Goal: Check status: Check status

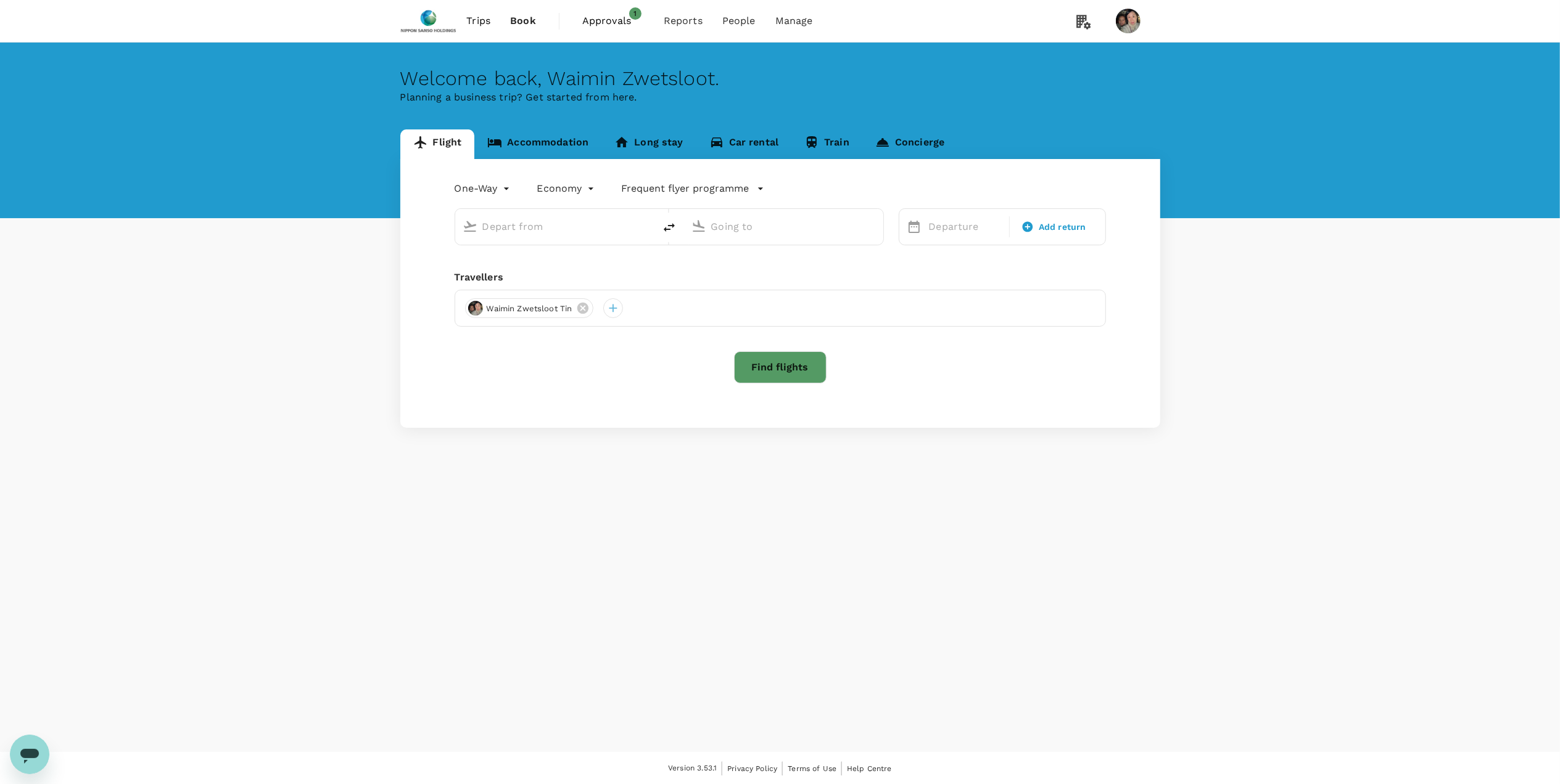
type input "roundtrip"
type input "Singapore Changi (SIN)"
type input "[PERSON_NAME] Intl (MNL)"
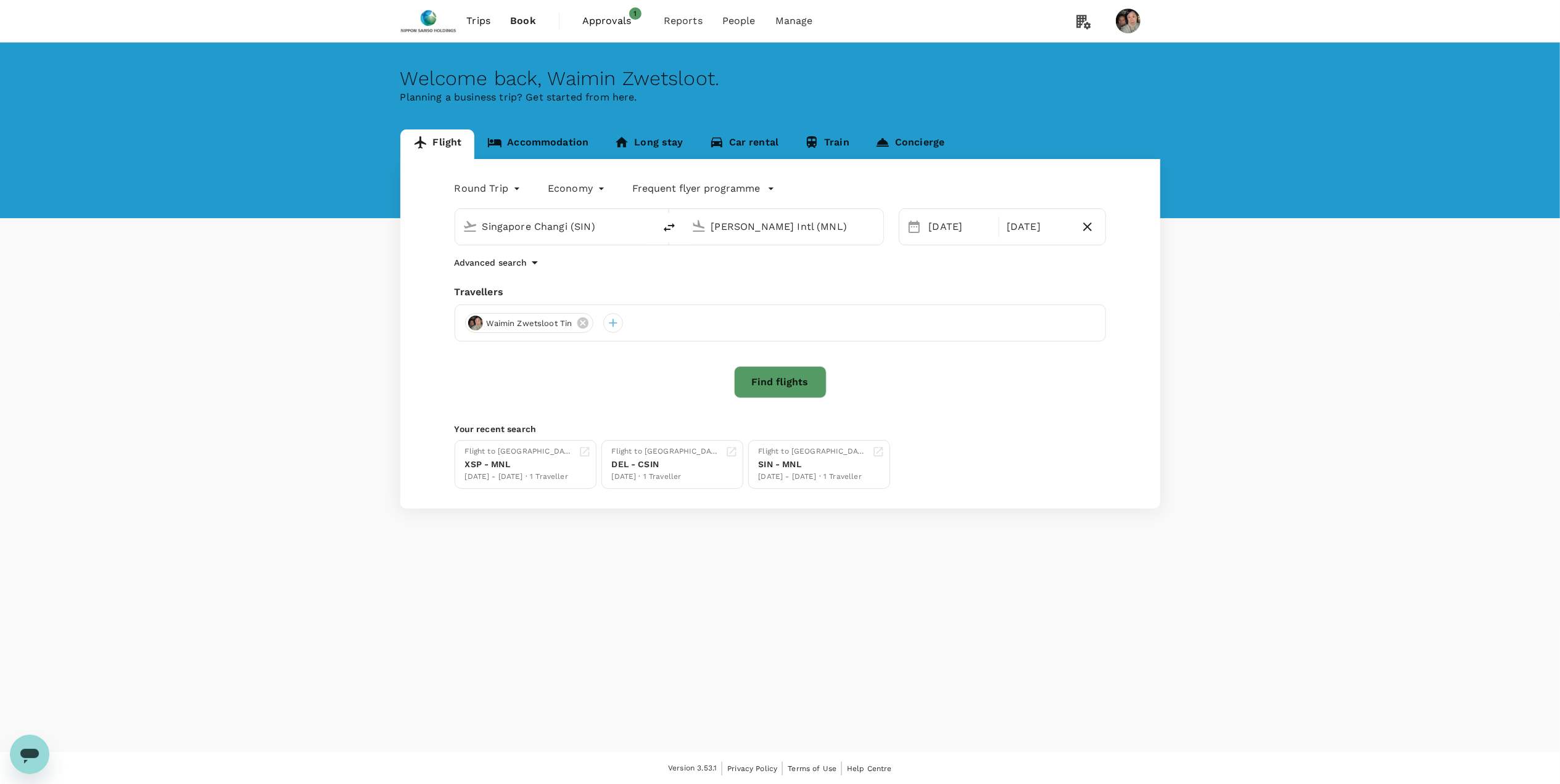
click at [592, 18] on span "Approvals" at bounding box center [613, 21] width 62 height 14
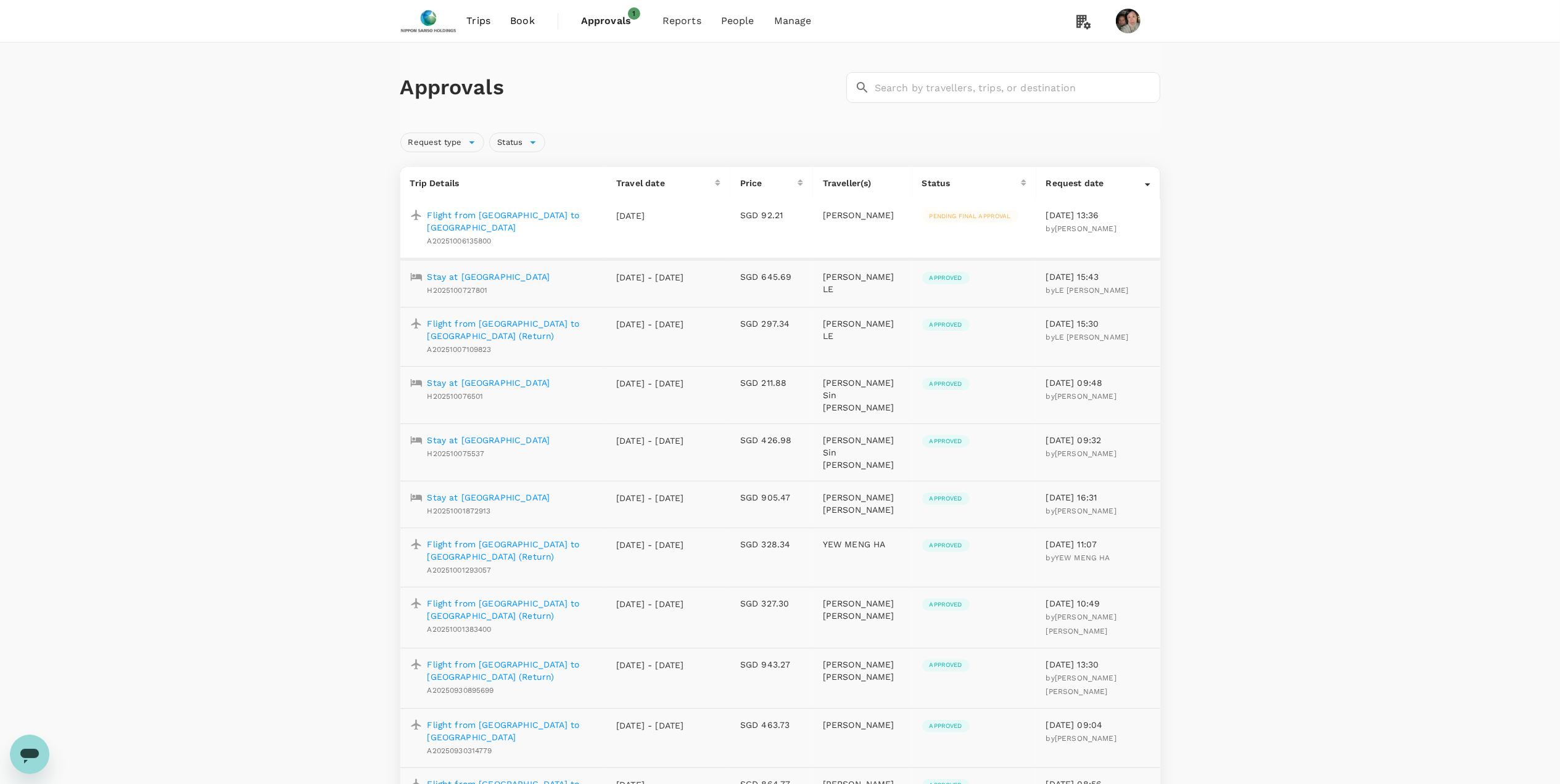
click at [486, 271] on p "Stay at [GEOGRAPHIC_DATA]" at bounding box center [488, 277] width 123 height 12
click at [503, 317] on p "Flight from [GEOGRAPHIC_DATA] to [GEOGRAPHIC_DATA] (Return)" at bounding box center [512, 330] width 170 height 24
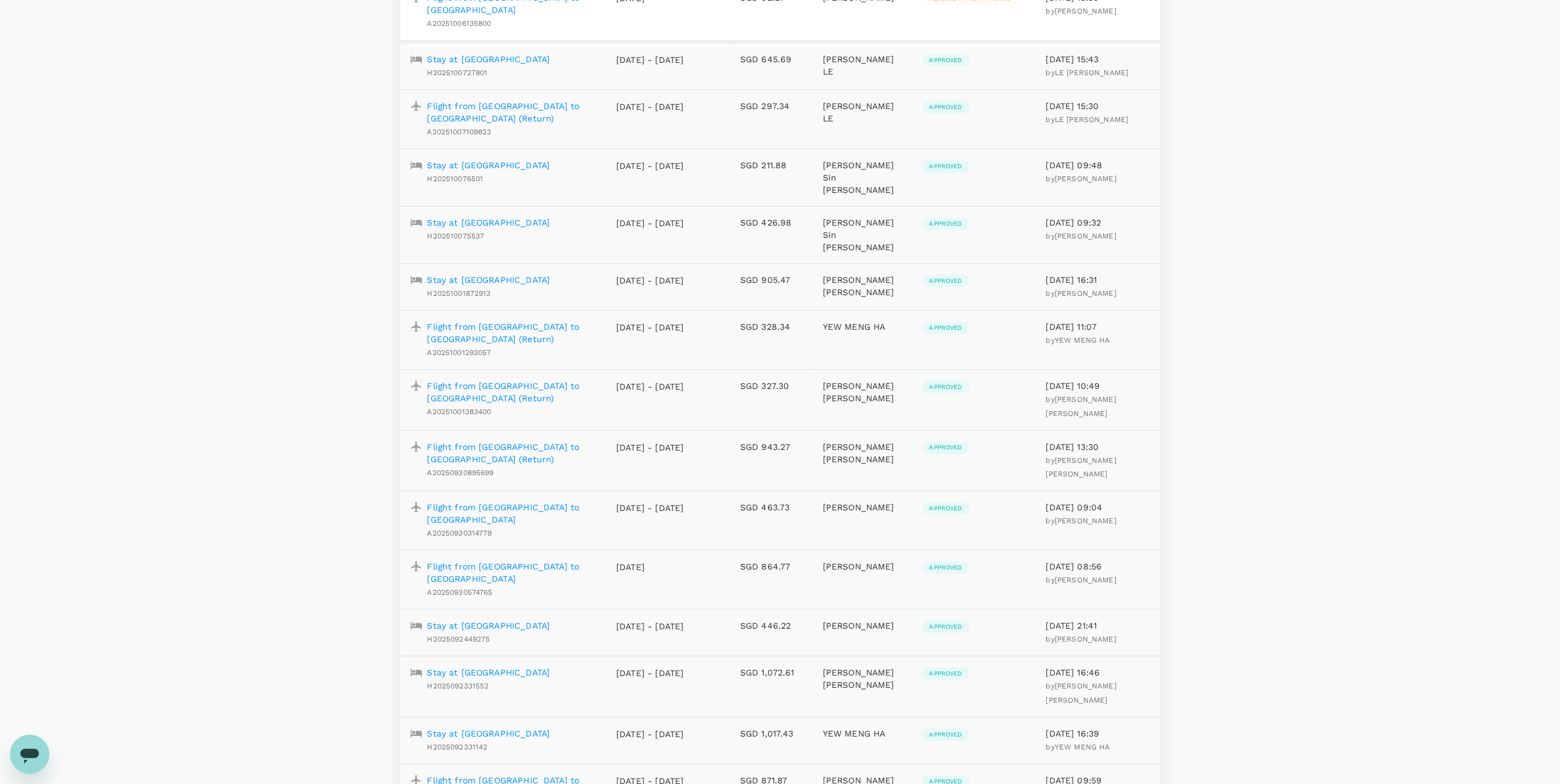
scroll to position [247, 0]
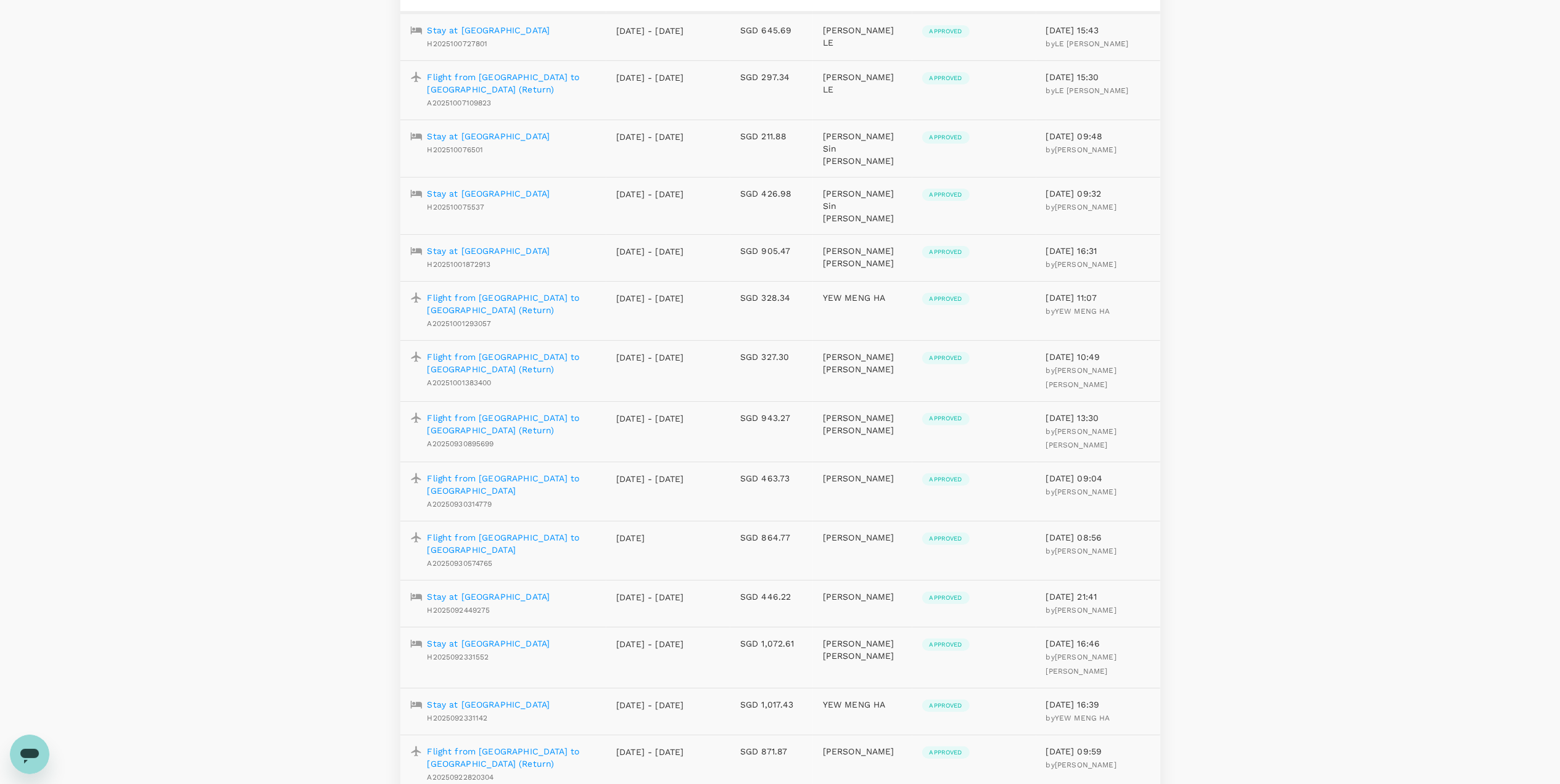
click at [537, 473] on p "Flight from [GEOGRAPHIC_DATA] to [GEOGRAPHIC_DATA]" at bounding box center [512, 485] width 170 height 24
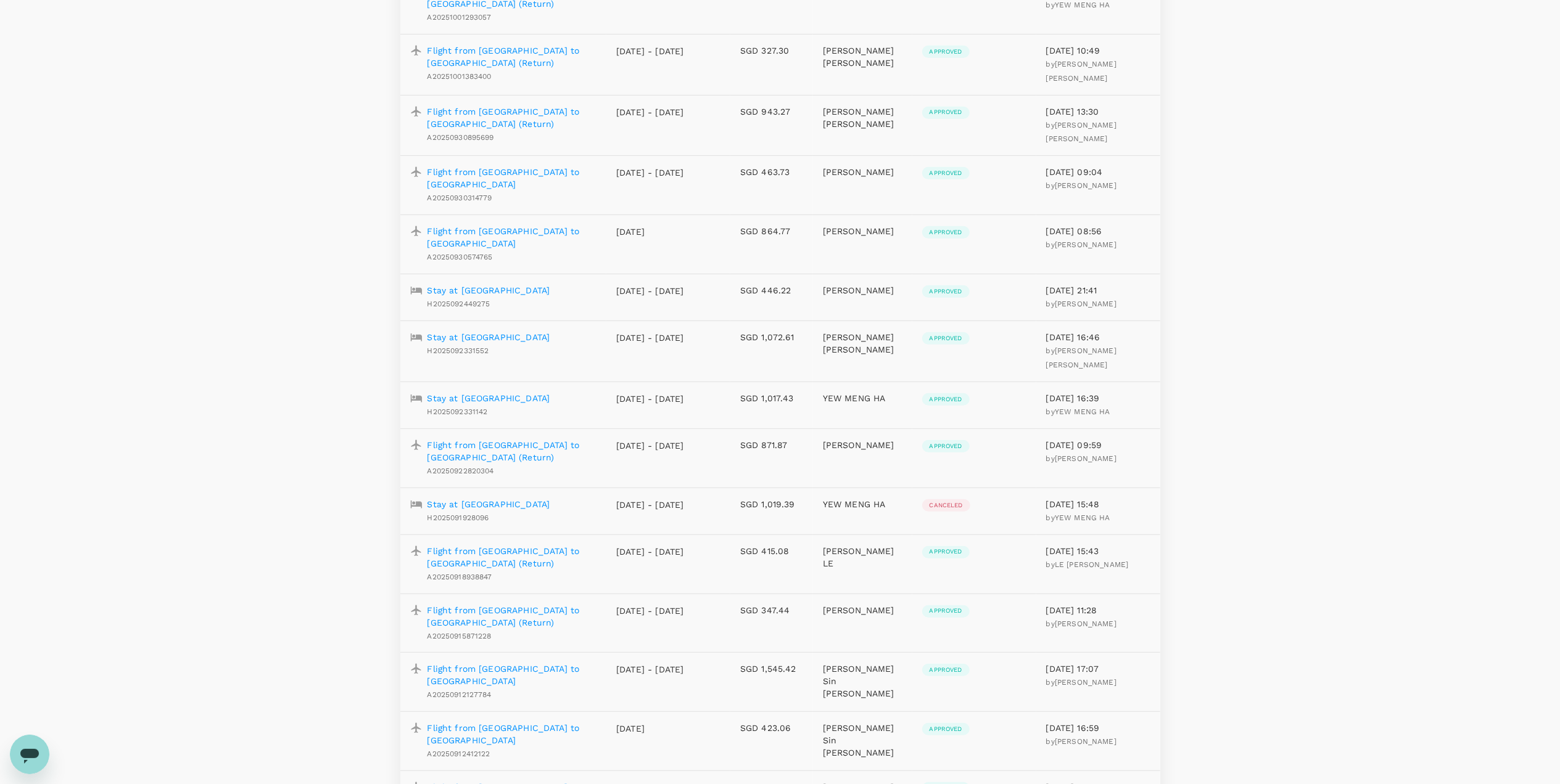
scroll to position [576, 0]
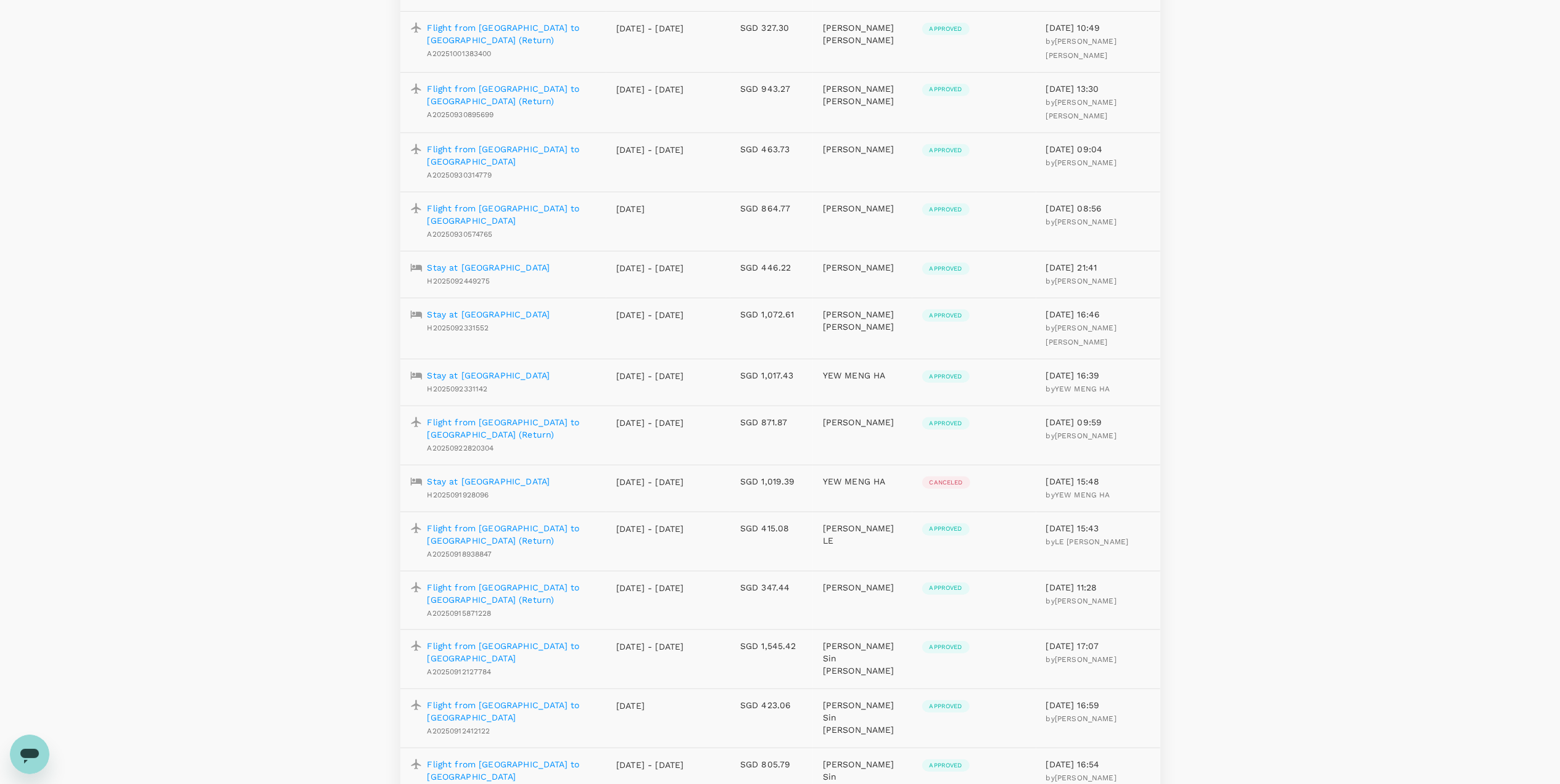
click at [528, 522] on p "Flight from [GEOGRAPHIC_DATA] to [GEOGRAPHIC_DATA] (Return)" at bounding box center [512, 534] width 170 height 24
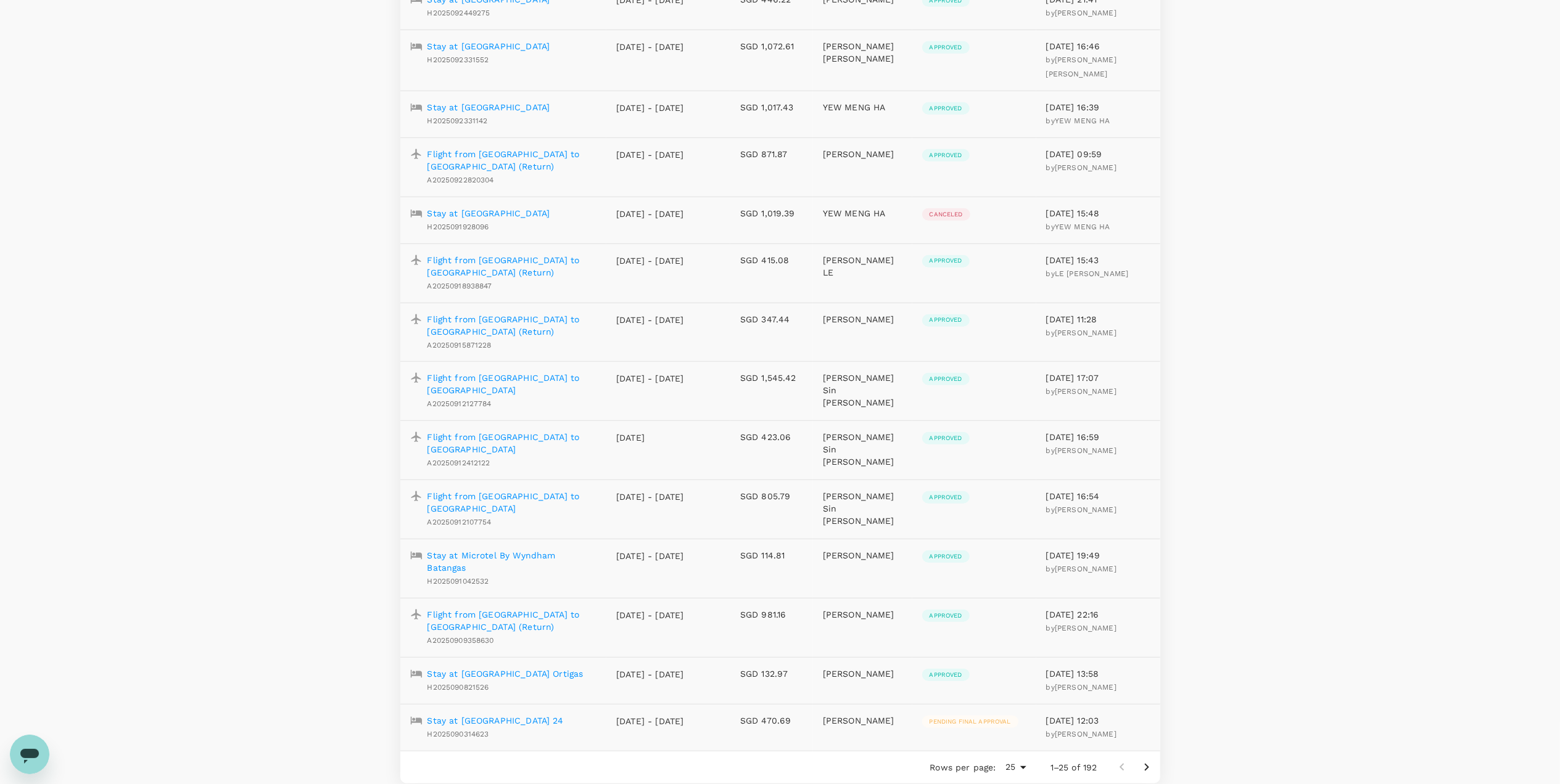
scroll to position [846, 0]
click at [1148, 758] on icon "Go to next page" at bounding box center [1146, 765] width 14 height 14
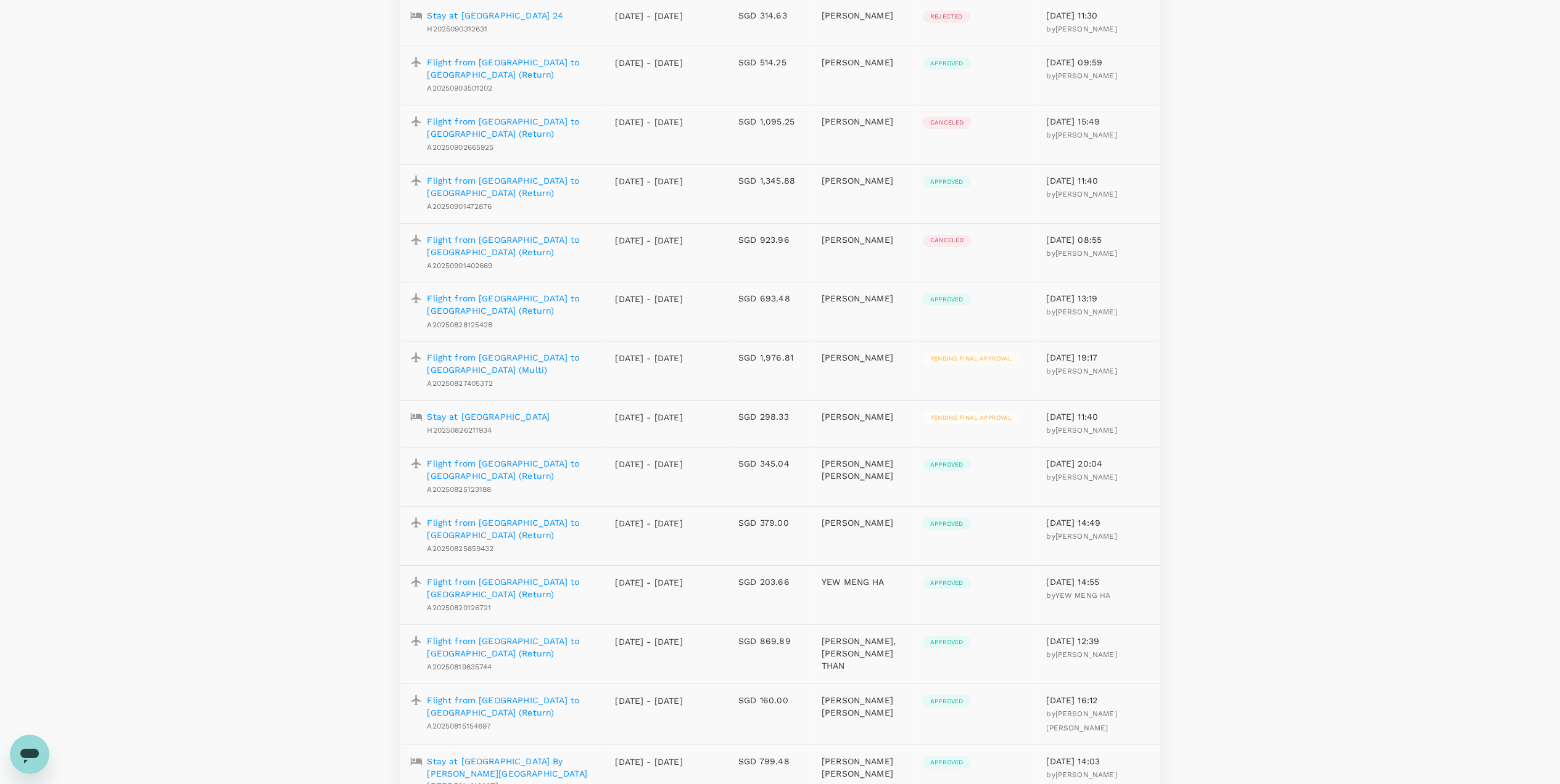
scroll to position [0, 0]
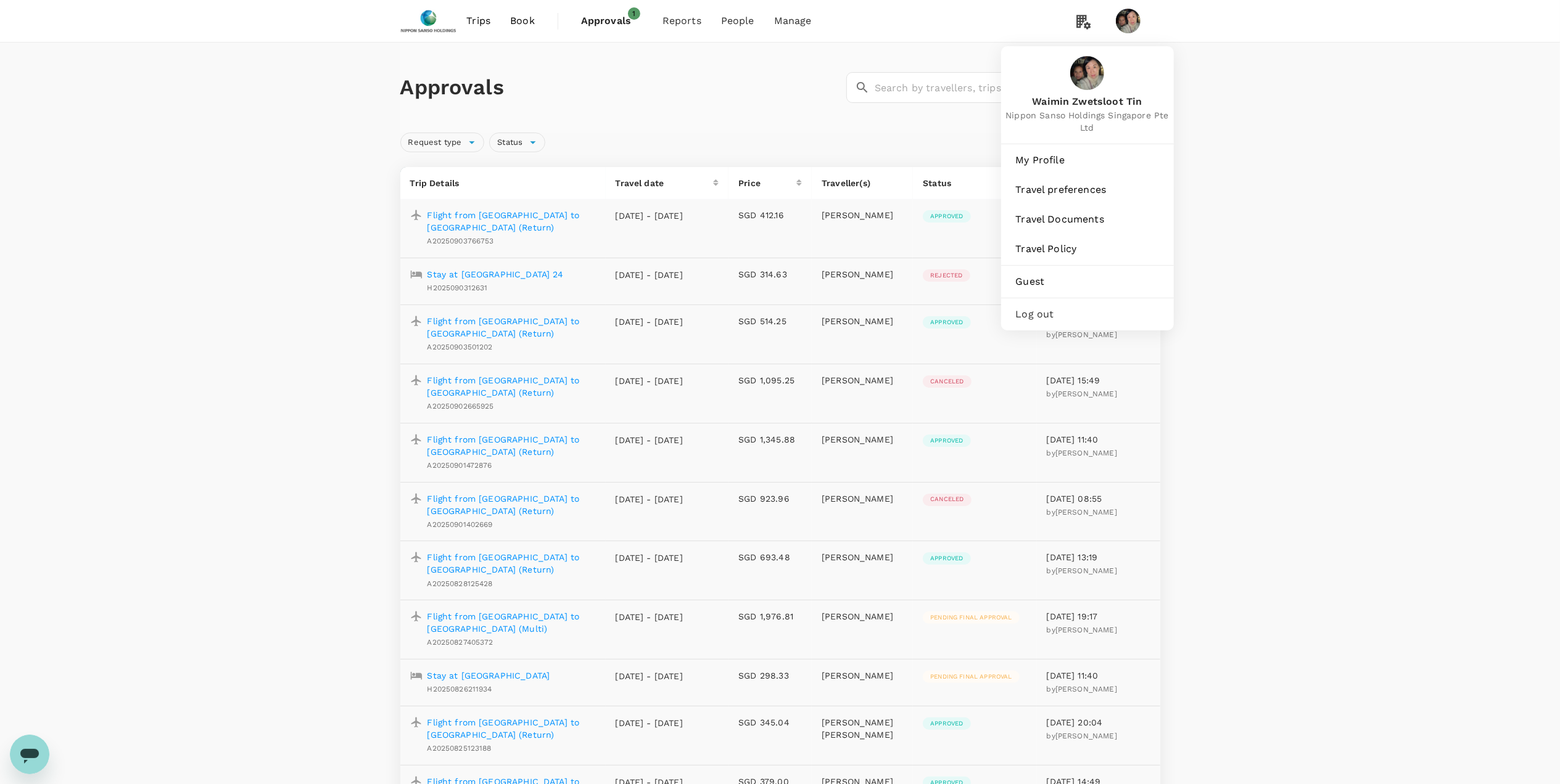
click at [1039, 311] on span "Log out" at bounding box center [1087, 314] width 143 height 14
